Goal: Find specific fact: Find specific fact

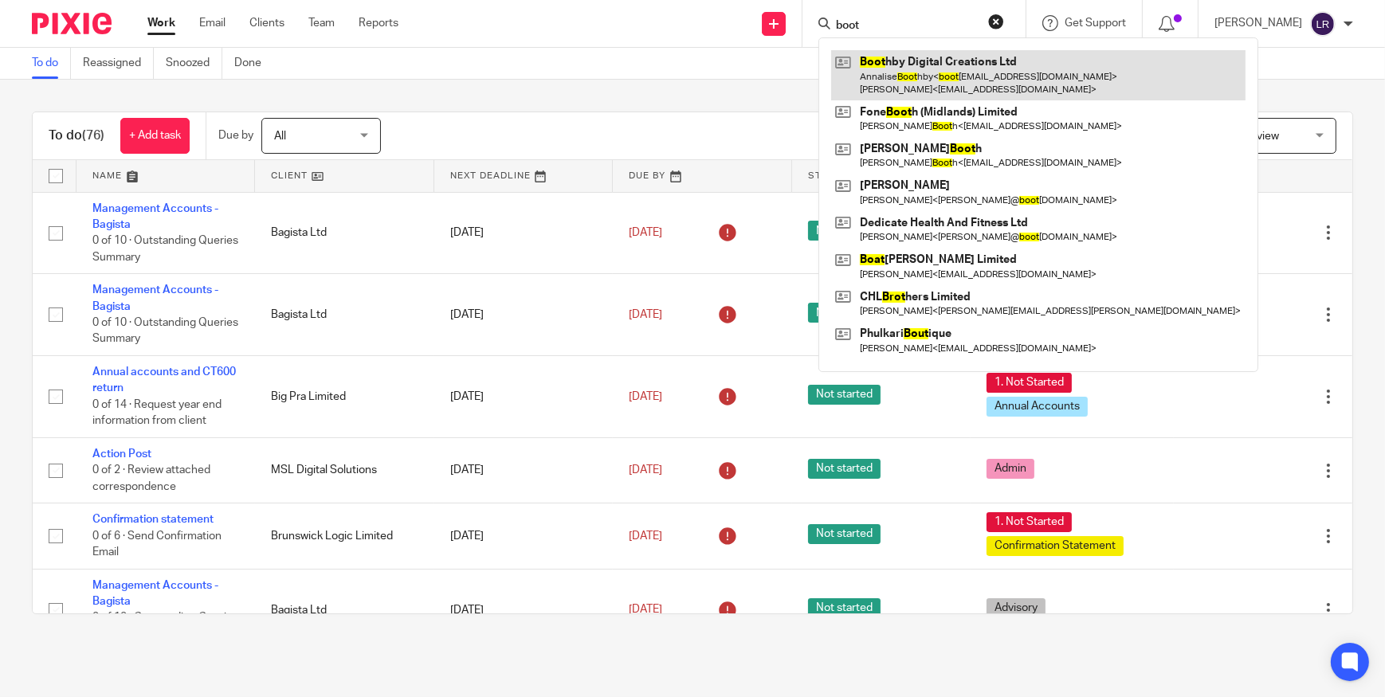
type input "boot"
click at [939, 71] on link at bounding box center [1038, 74] width 414 height 49
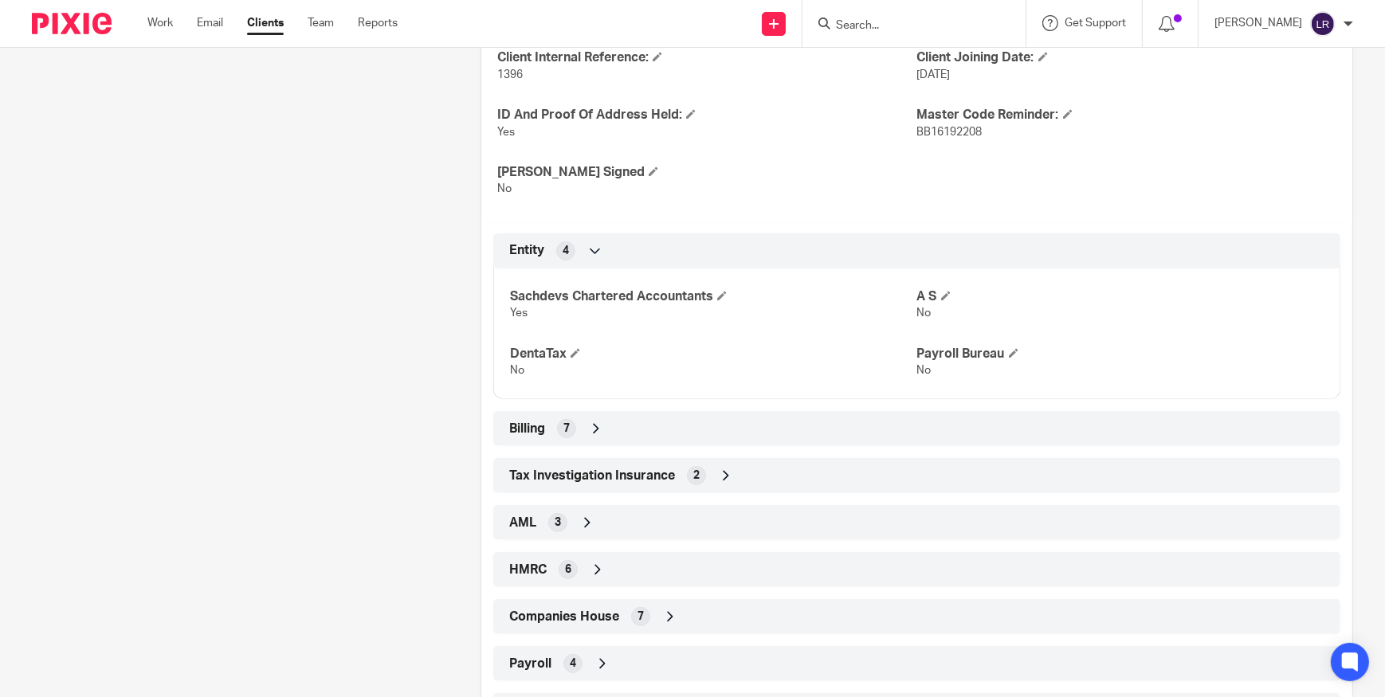
scroll to position [630, 0]
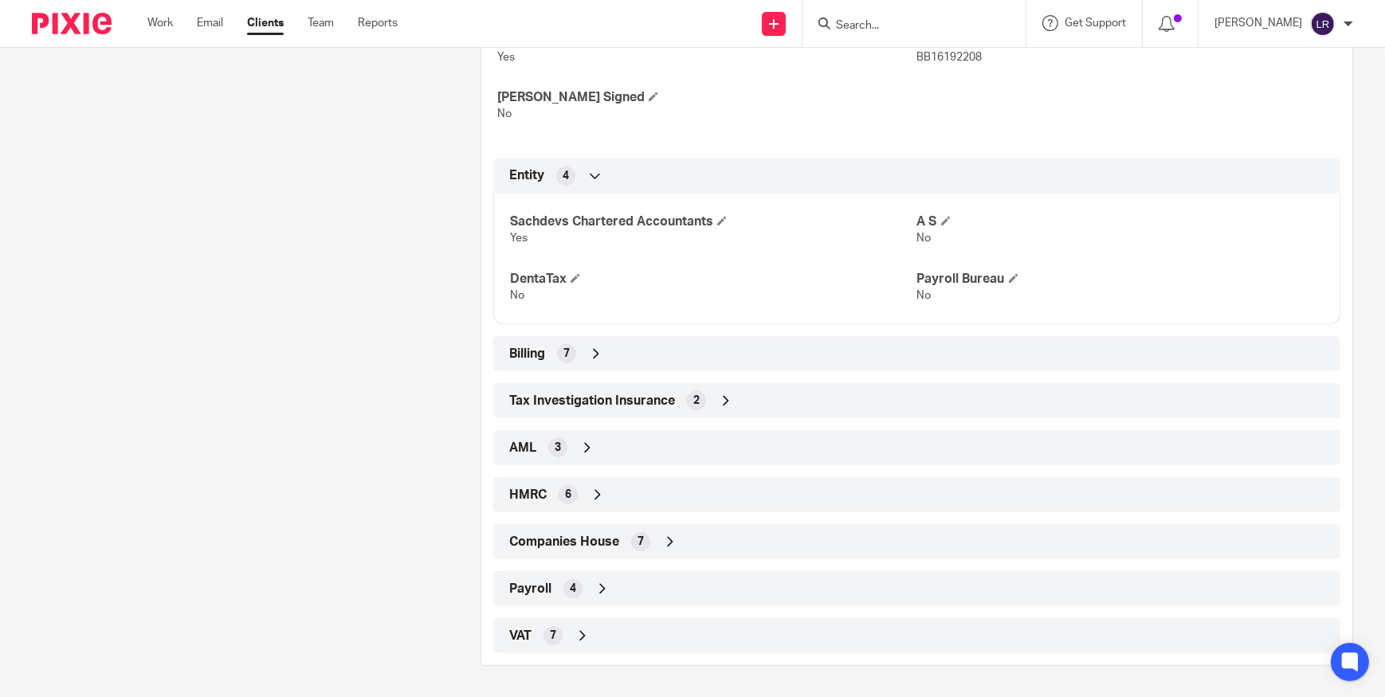
click at [630, 549] on div "Companies House 7" at bounding box center [916, 541] width 823 height 27
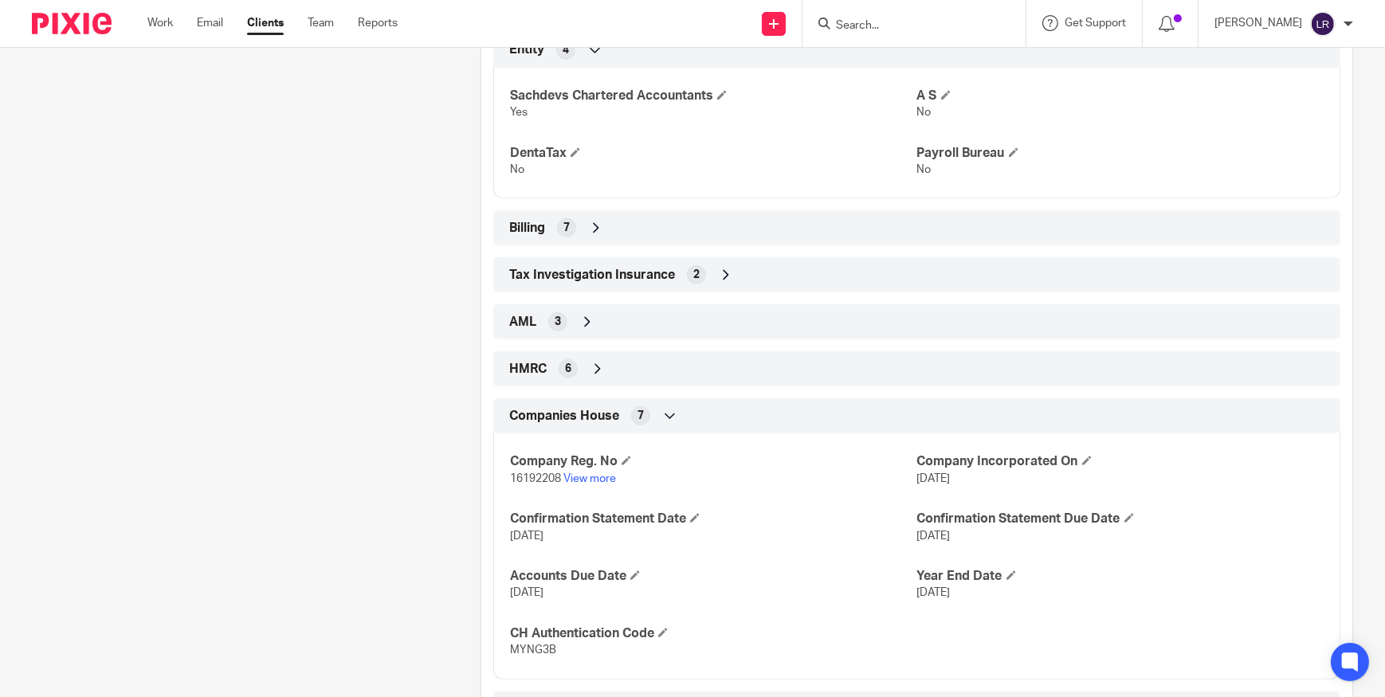
scroll to position [847, 0]
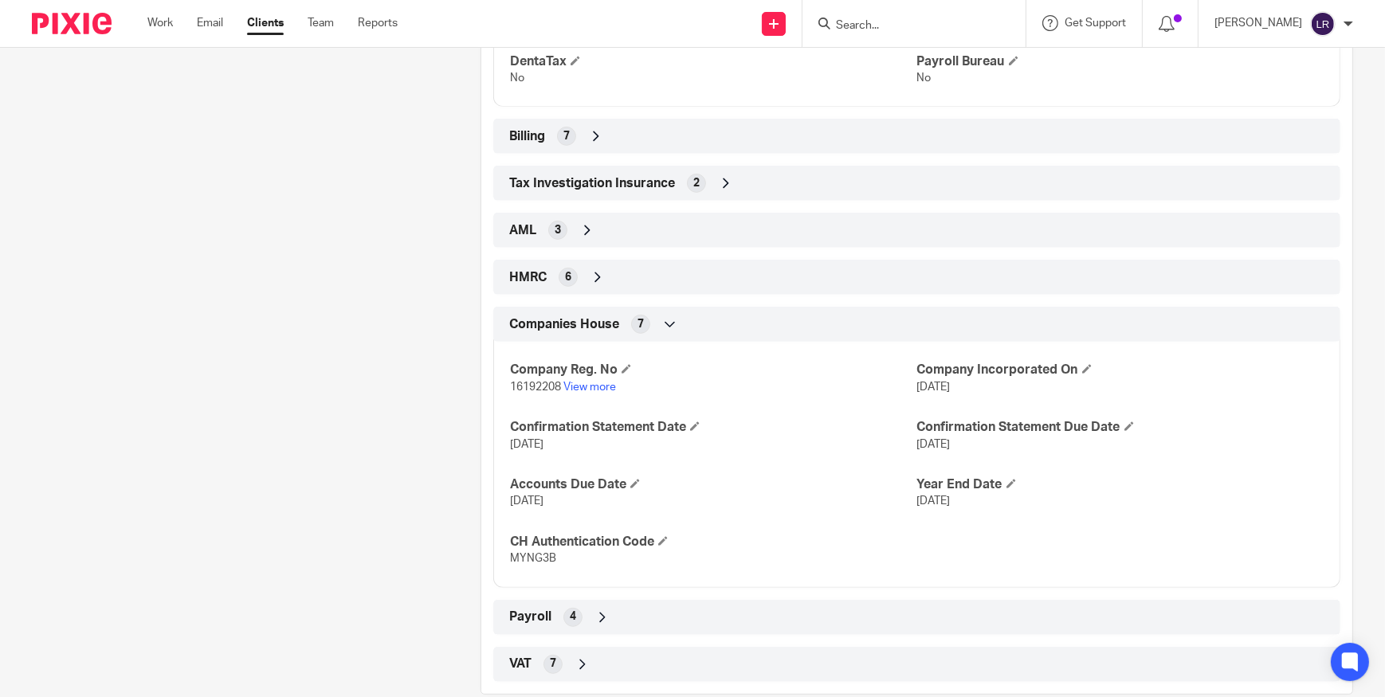
click at [540, 386] on span "16192208" at bounding box center [535, 387] width 51 height 11
copy p "16192208"
click at [532, 553] on span "MYNG3B" at bounding box center [533, 558] width 46 height 11
click at [533, 553] on span "MYNG3B" at bounding box center [533, 558] width 46 height 11
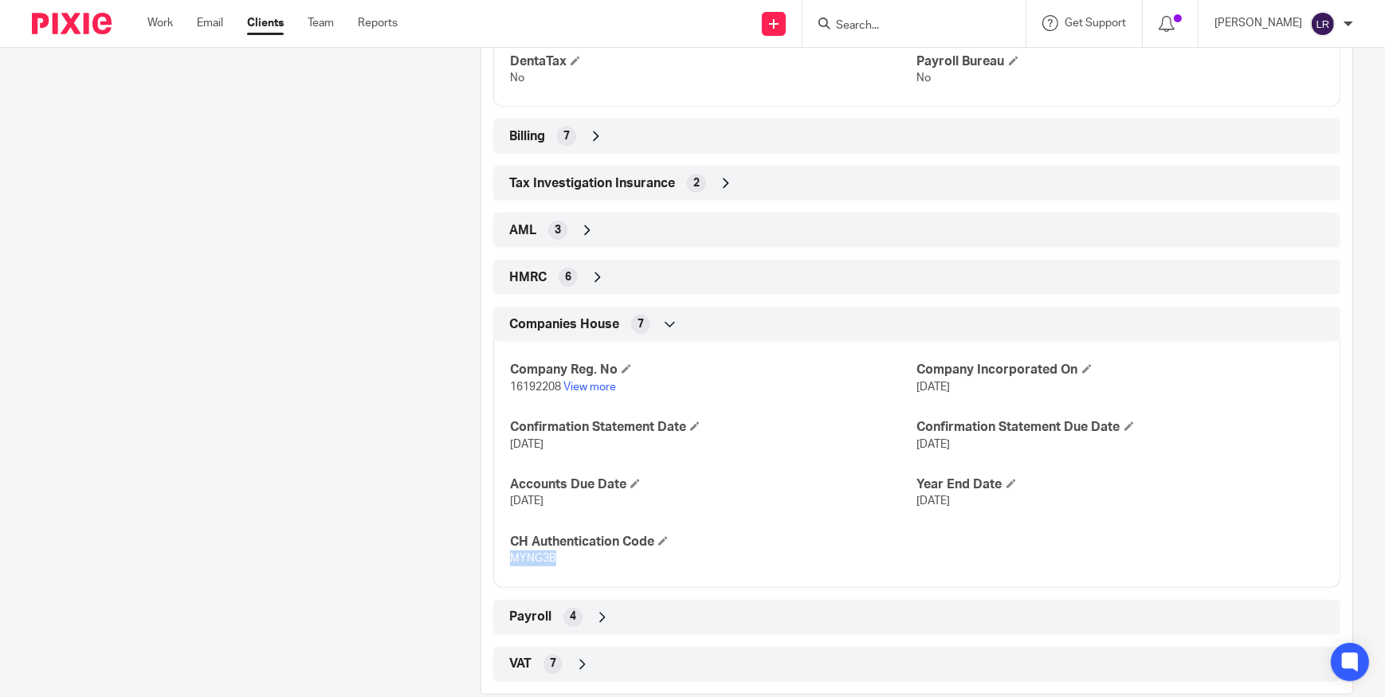
copy span "MYNG3B"
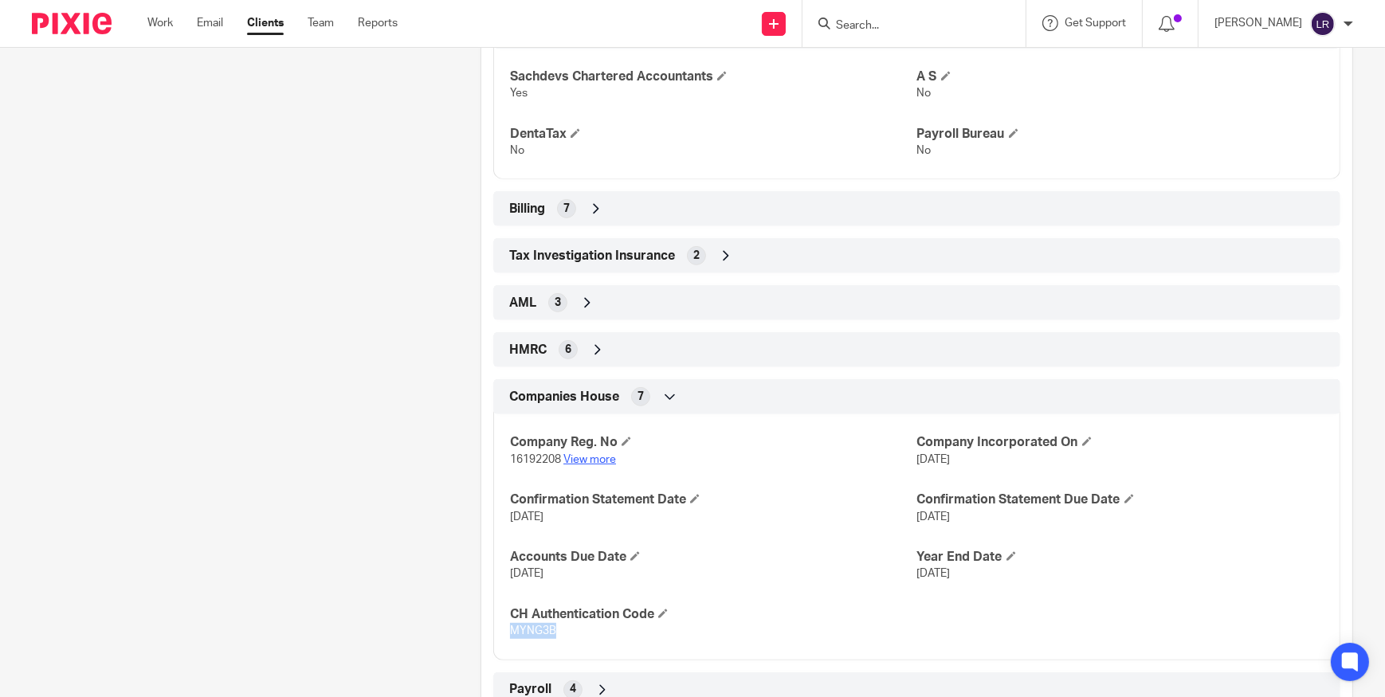
click at [591, 456] on link "View more" at bounding box center [589, 459] width 53 height 11
